Goal: Check status

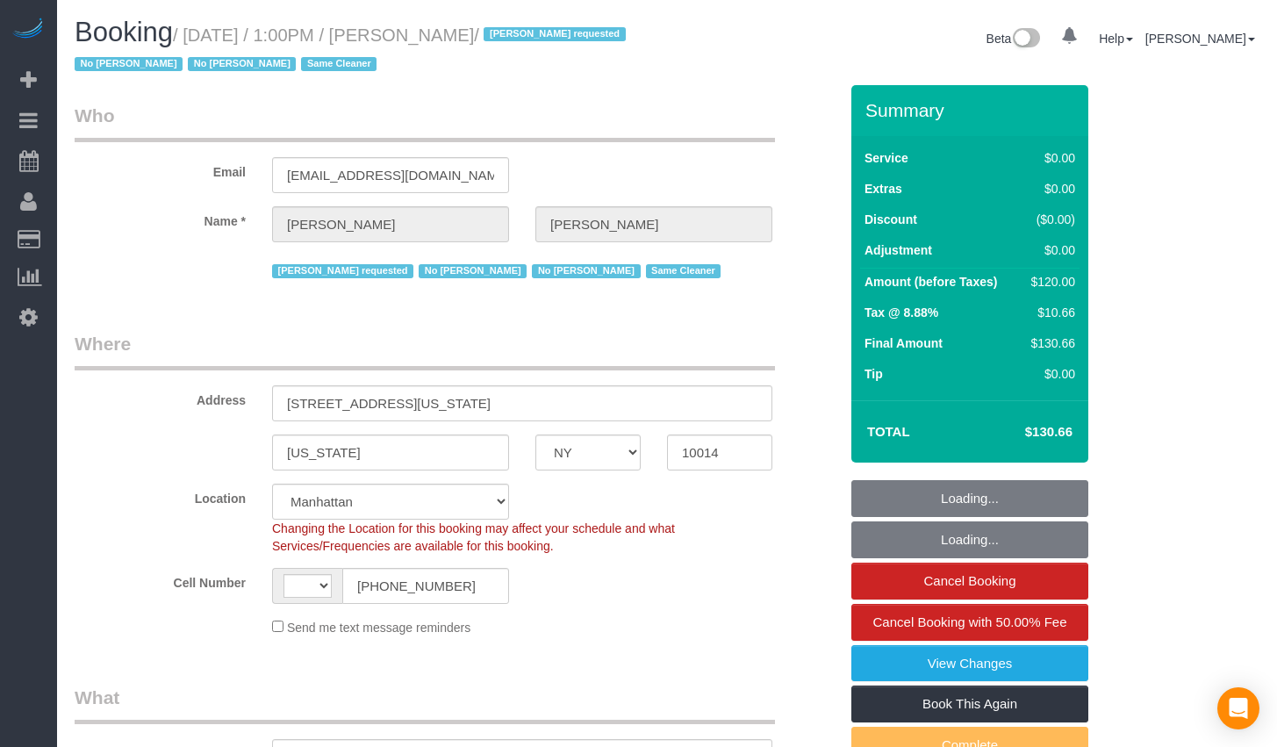
select select "NY"
select select "number:89"
select select "number:90"
select select "number:15"
select select "number:6"
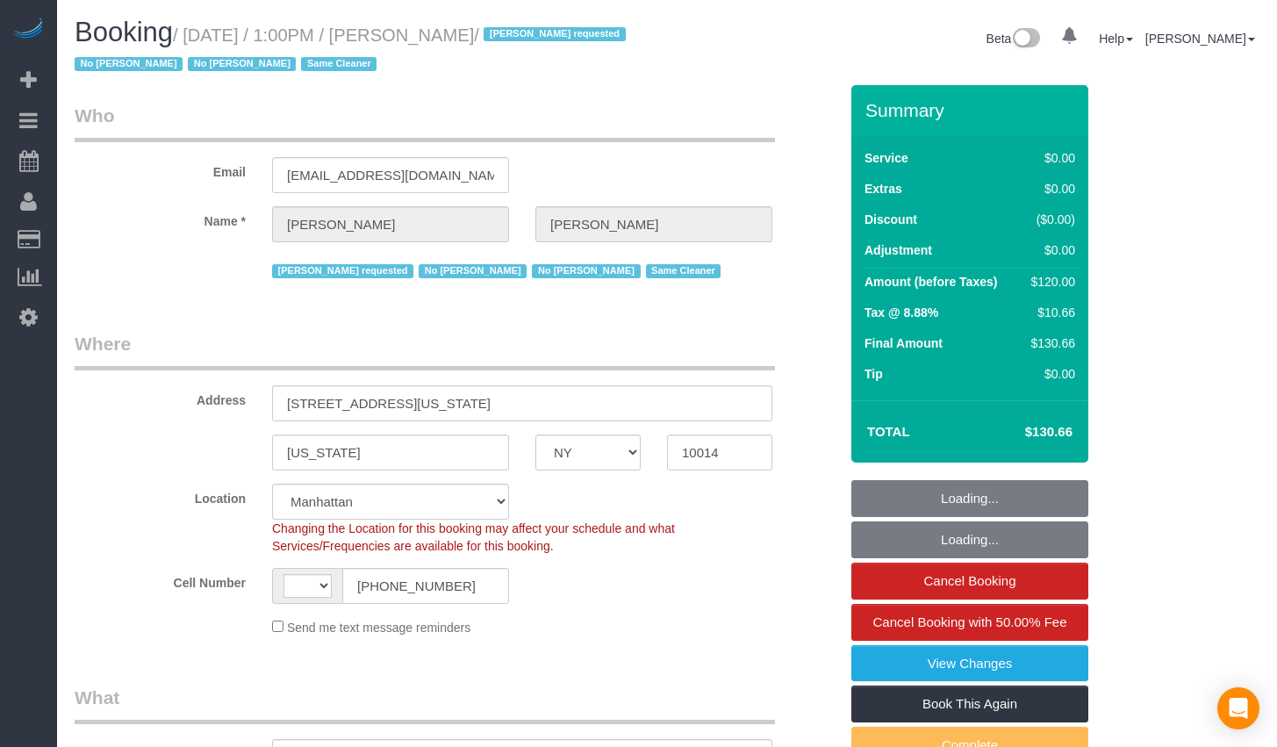
select select "string:[GEOGRAPHIC_DATA]"
select select "string:stripe-pm_1RlZe34VGloSiKo7V0Y4Tepe"
select select "object:855"
select select "spot1"
select select "object:1390"
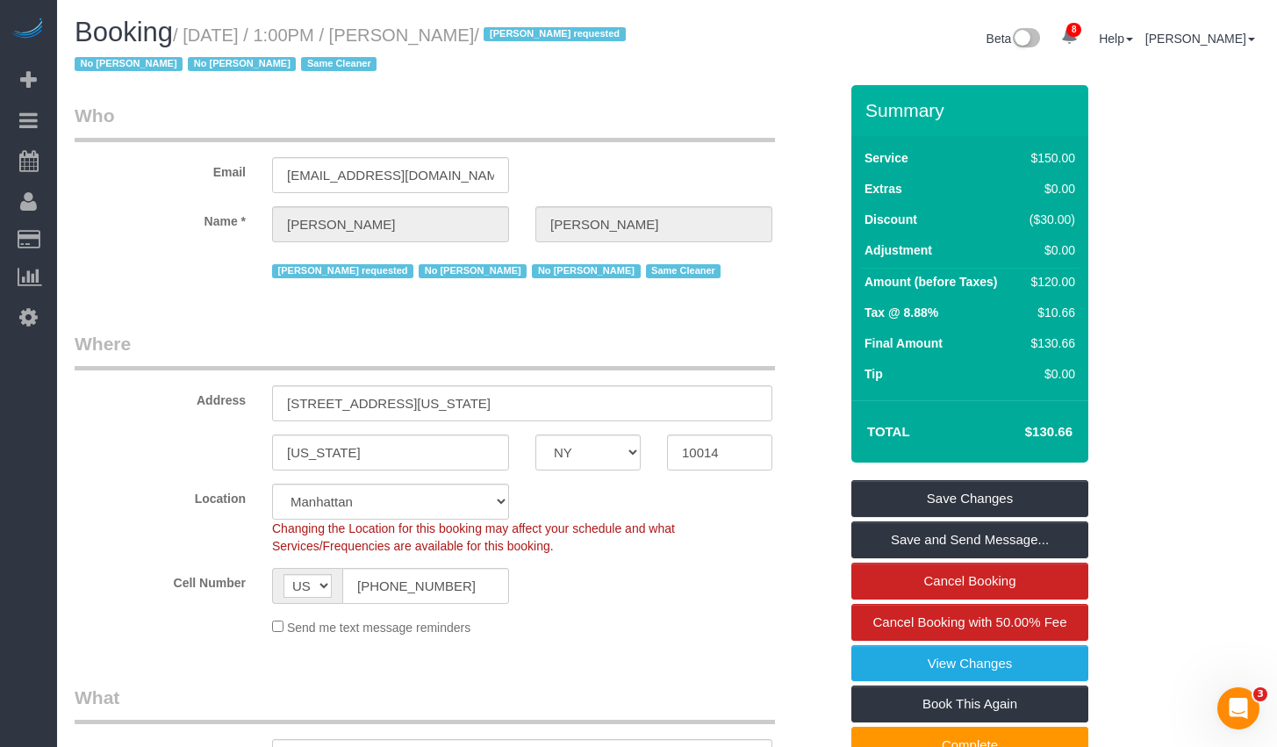
drag, startPoint x: 202, startPoint y: 36, endPoint x: 557, endPoint y: 44, distance: 355.6
click at [557, 44] on small "/ [DATE] / 1:00PM / [PERSON_NAME] / [PERSON_NAME] requested No [PERSON_NAME] No…" at bounding box center [353, 49] width 557 height 49
copy small "[DATE] / 1:00PM / [PERSON_NAME]"
